Goal: Contribute content: Add original content to the website for others to see

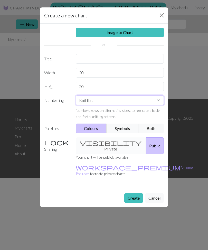
click at [158, 101] on select "Knit flat Knit in the round Lace knitting Cross stitch" at bounding box center [120, 101] width 88 height 10
click at [122, 128] on button "Symbols" at bounding box center [122, 129] width 32 height 10
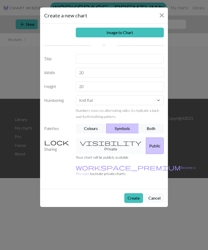
click at [149, 128] on button "Both" at bounding box center [151, 129] width 26 height 10
click at [97, 131] on button "Colours" at bounding box center [91, 129] width 31 height 10
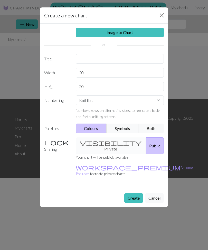
click at [134, 193] on button "Create" at bounding box center [133, 198] width 19 height 10
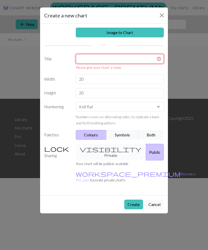
click at [135, 57] on input "text" at bounding box center [120, 59] width 88 height 10
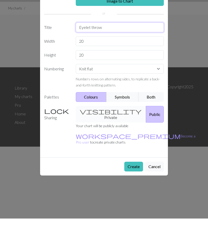
type input "Eyelet throw"
click at [109, 138] on div "visibility Private Public" at bounding box center [120, 146] width 94 height 17
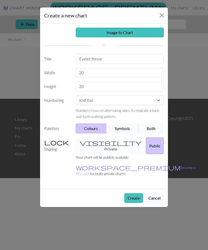
click at [105, 141] on div "visibility Private Public" at bounding box center [120, 146] width 94 height 17
click at [99, 144] on div "visibility Private Public" at bounding box center [120, 146] width 94 height 17
click at [100, 142] on div "visibility Private Public" at bounding box center [120, 146] width 94 height 17
click at [103, 143] on div "visibility Private Public" at bounding box center [120, 146] width 94 height 17
click at [146, 142] on button "Public" at bounding box center [155, 146] width 18 height 17
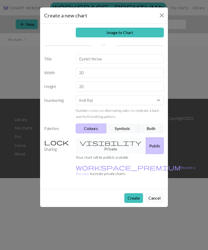
click at [135, 193] on button "Create" at bounding box center [133, 198] width 19 height 10
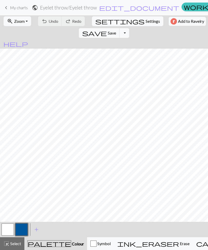
click at [23, 228] on button "button" at bounding box center [21, 230] width 12 height 12
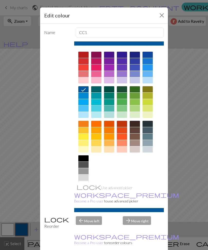
click at [96, 68] on div at bounding box center [96, 68] width 10 height 6
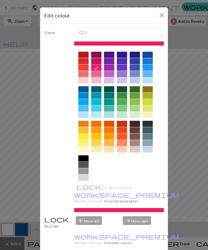
click at [157, 18] on button "Close" at bounding box center [161, 15] width 8 height 8
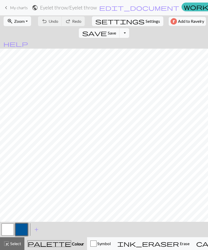
click at [145, 22] on span "Settings" at bounding box center [152, 21] width 14 height 6
select select "aran"
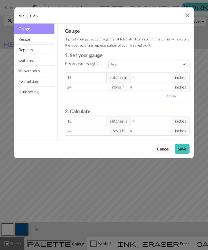
click at [41, 53] on button "Repeats" at bounding box center [34, 50] width 40 height 11
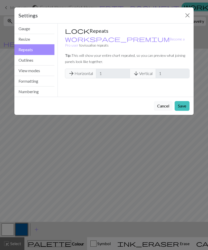
click at [43, 64] on button "Outlines" at bounding box center [34, 60] width 40 height 11
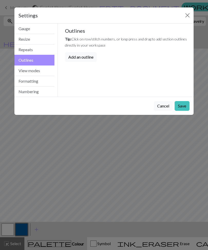
click at [38, 66] on button "View modes" at bounding box center [34, 71] width 40 height 11
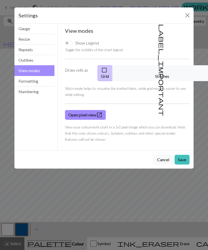
click at [165, 75] on button "label_important Stitches" at bounding box center [162, 73] width 100 height 16
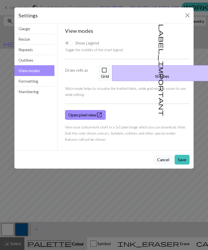
click at [47, 81] on button "Formatting" at bounding box center [34, 81] width 40 height 11
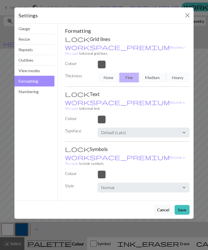
click at [32, 92] on button "Numbering" at bounding box center [34, 92] width 40 height 10
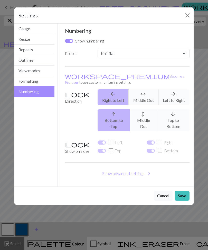
click at [180, 191] on button "Save" at bounding box center [181, 196] width 15 height 10
